Goal: Find specific page/section: Find specific page/section

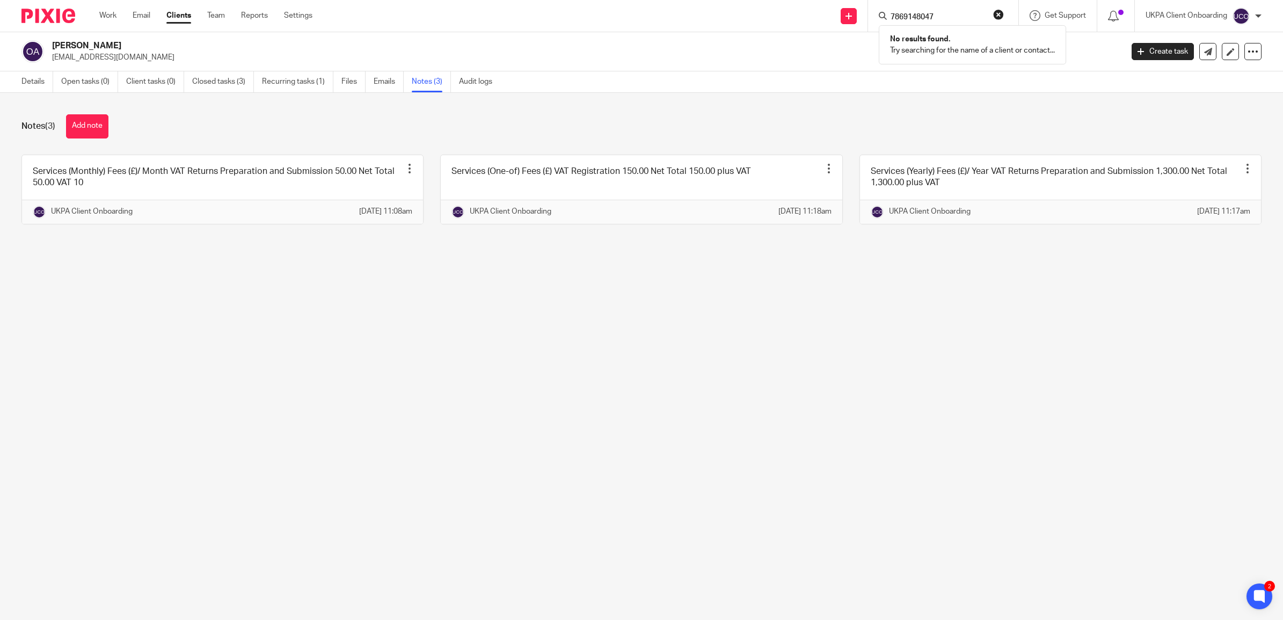
click at [998, 17] on button "reset" at bounding box center [998, 14] width 11 height 11
click at [944, 16] on input "Search" at bounding box center [938, 18] width 97 height 10
paste input "https://app-eu1.hubspot.com/contacts/26277852/record/0-1/3487301"
type input "https://app-eu1.hubspot.com/contacts/26277852/record/0-1/3487301"
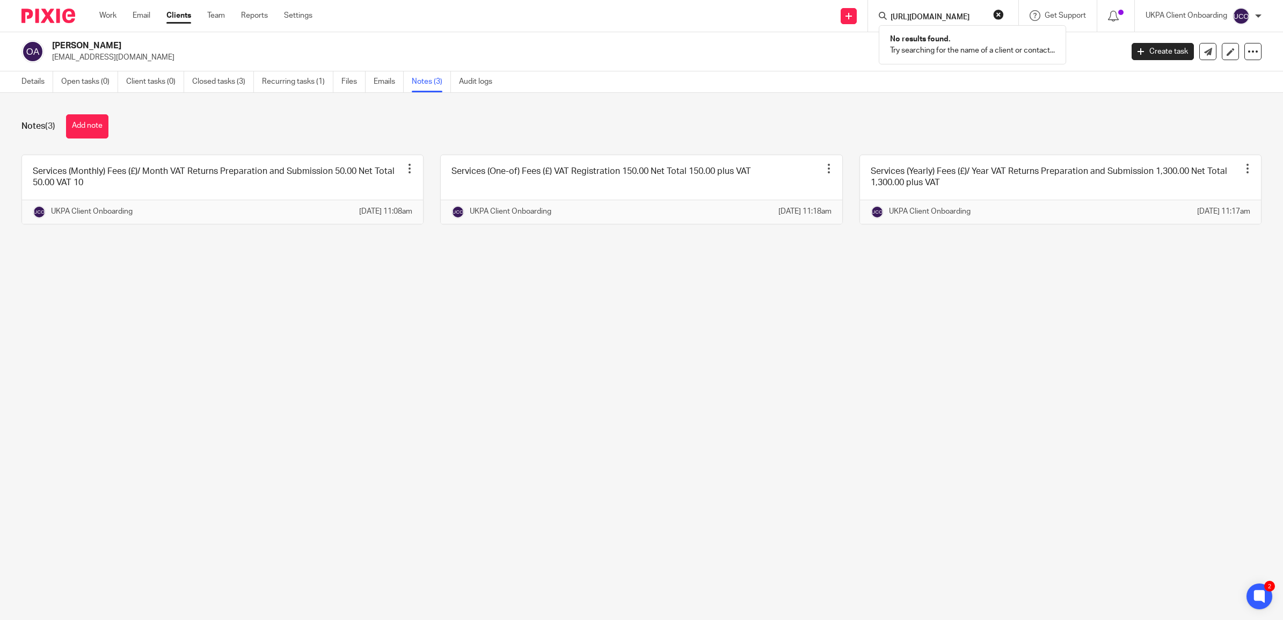
scroll to position [0, 0]
click at [994, 15] on button "reset" at bounding box center [998, 14] width 11 height 11
click at [933, 15] on input "Search" at bounding box center [938, 18] width 97 height 10
type input "Nicholas stephen"
click at [933, 49] on link at bounding box center [1041, 50] width 306 height 33
